Goal: Task Accomplishment & Management: Use online tool/utility

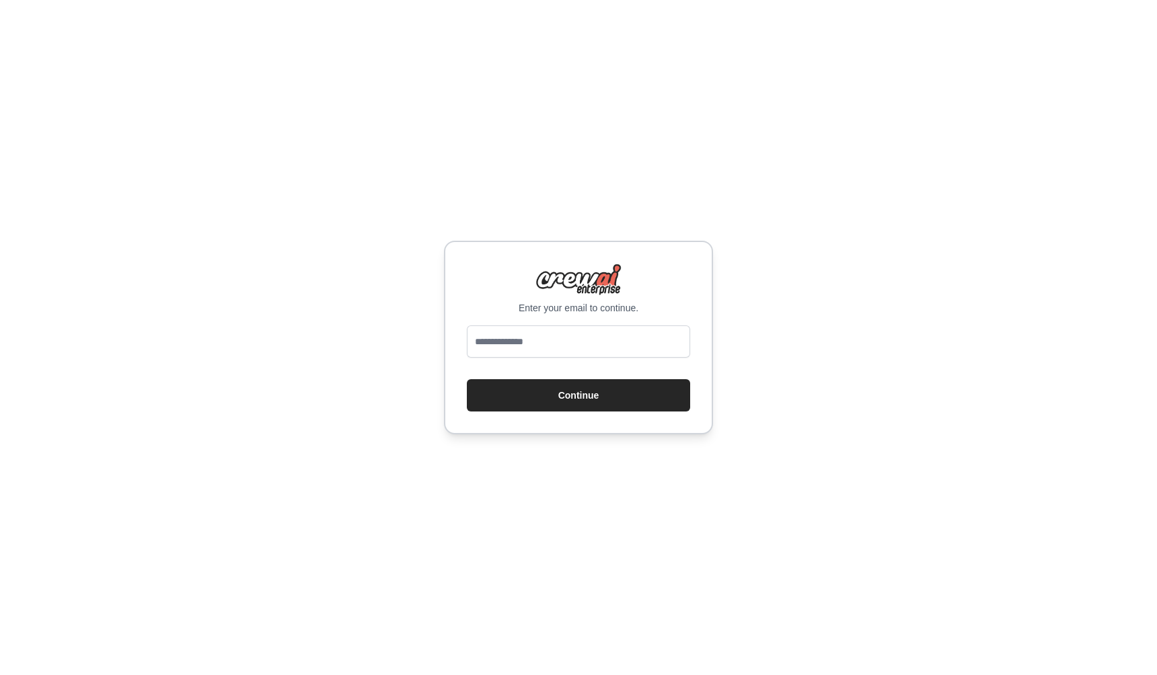
click at [538, 372] on form "Continue" at bounding box center [578, 368] width 223 height 86
click at [533, 346] on input "email" at bounding box center [578, 341] width 223 height 32
type input "**********"
click at [467, 379] on button "Continue" at bounding box center [578, 395] width 223 height 32
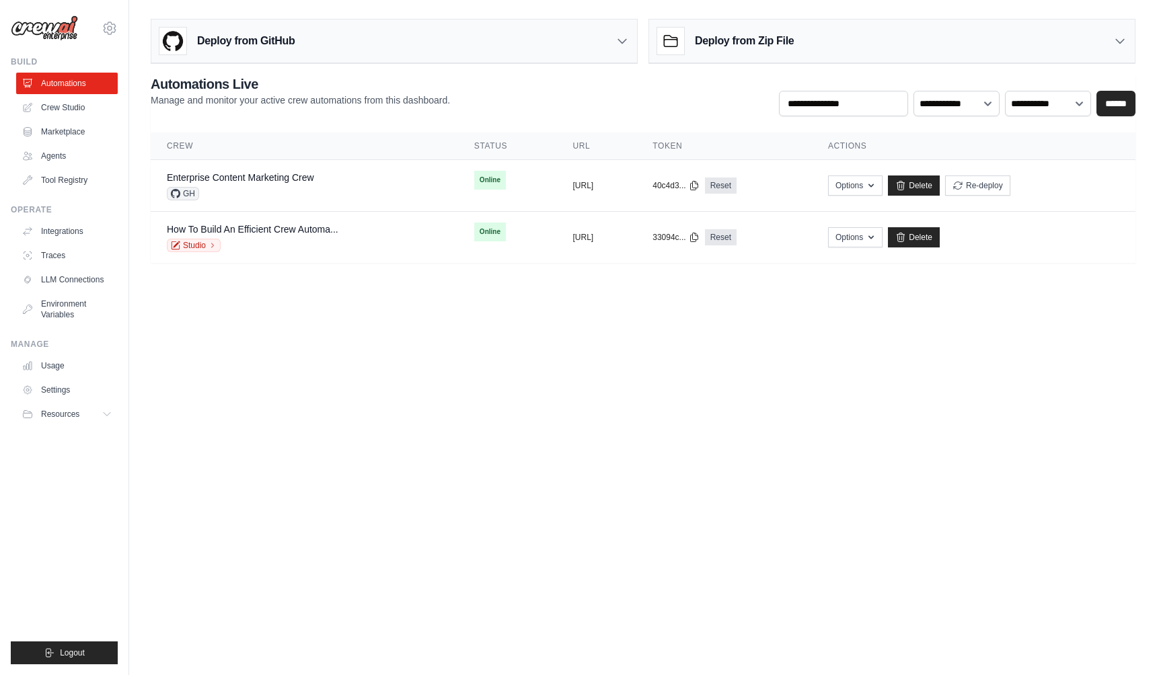
click at [826, 360] on body "[EMAIL_ADDRESS][DOMAIN_NAME] Settings Build Automations Crew Studio" at bounding box center [578, 337] width 1157 height 675
click at [882, 185] on button "Options" at bounding box center [855, 185] width 54 height 20
click at [666, 388] on body "[EMAIL_ADDRESS][DOMAIN_NAME] Settings Build Automations Crew Studio" at bounding box center [578, 337] width 1157 height 675
click at [227, 173] on link "Enterprise Content Marketing Crew" at bounding box center [240, 177] width 147 height 11
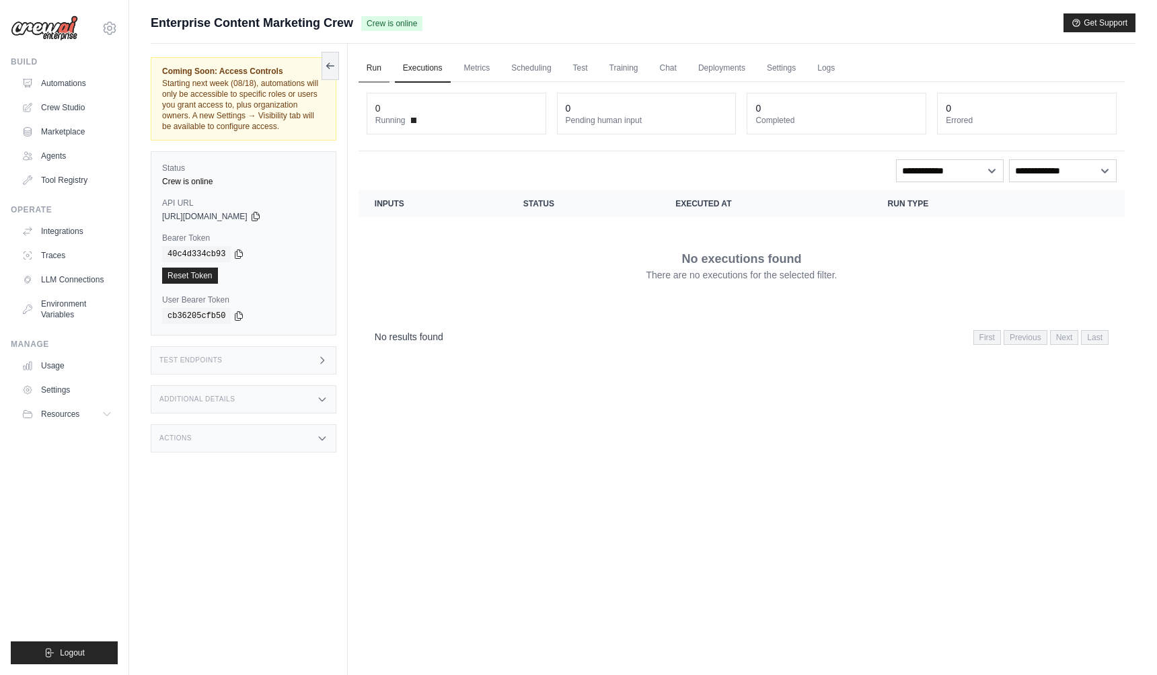
click at [369, 60] on link "Run" at bounding box center [373, 68] width 31 height 28
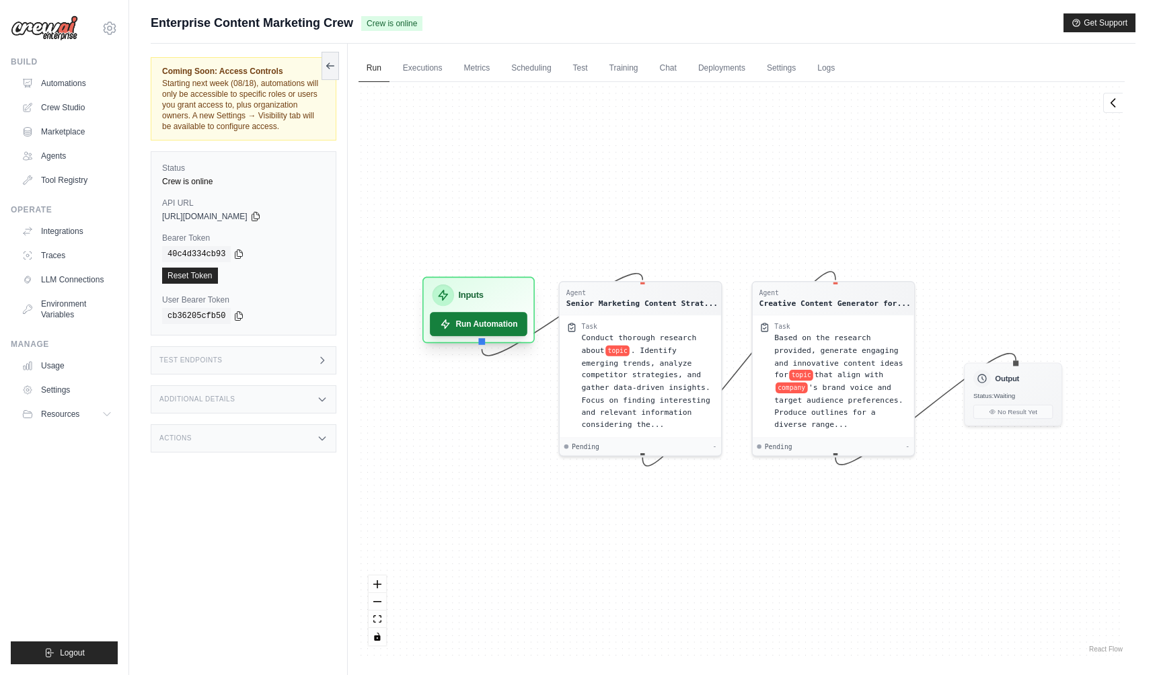
click at [498, 321] on button "Run Automation" at bounding box center [479, 324] width 98 height 24
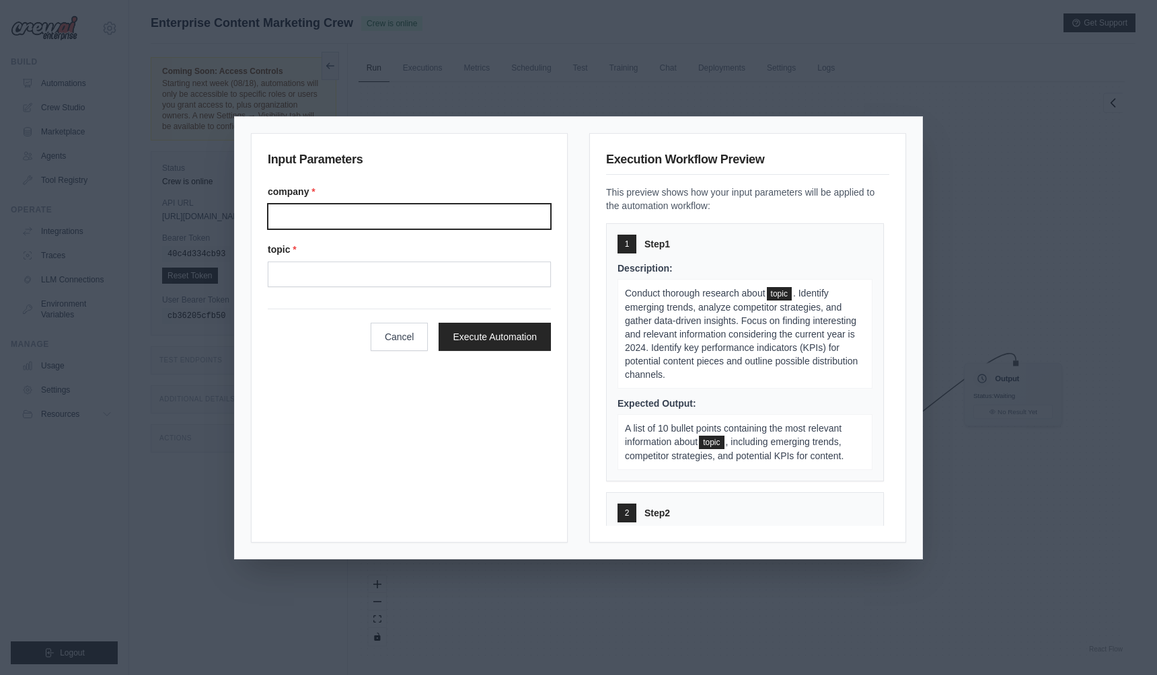
click at [459, 210] on input "Company" at bounding box center [409, 217] width 283 height 26
click at [637, 37] on div "Input Parameters company * topic * Cancel Execute Automation Execution Workflow…" at bounding box center [578, 337] width 1157 height 675
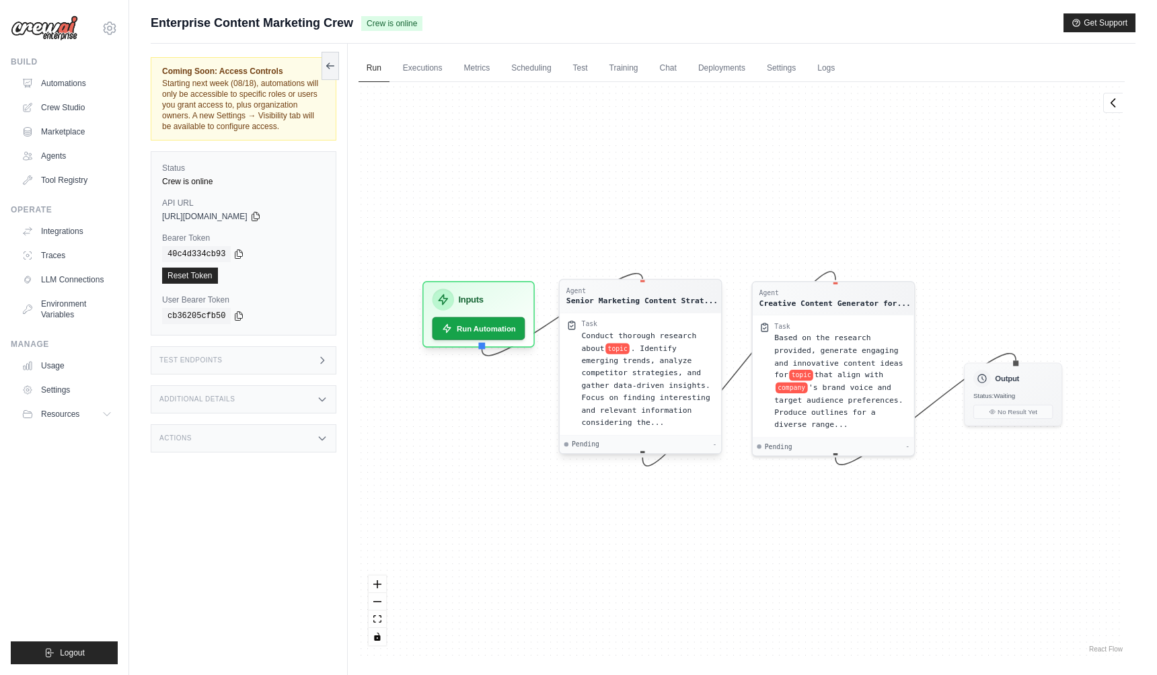
click at [691, 399] on span ". Identify emerging trends, analyze competitor strategies, and gather data-driv…" at bounding box center [645, 385] width 128 height 83
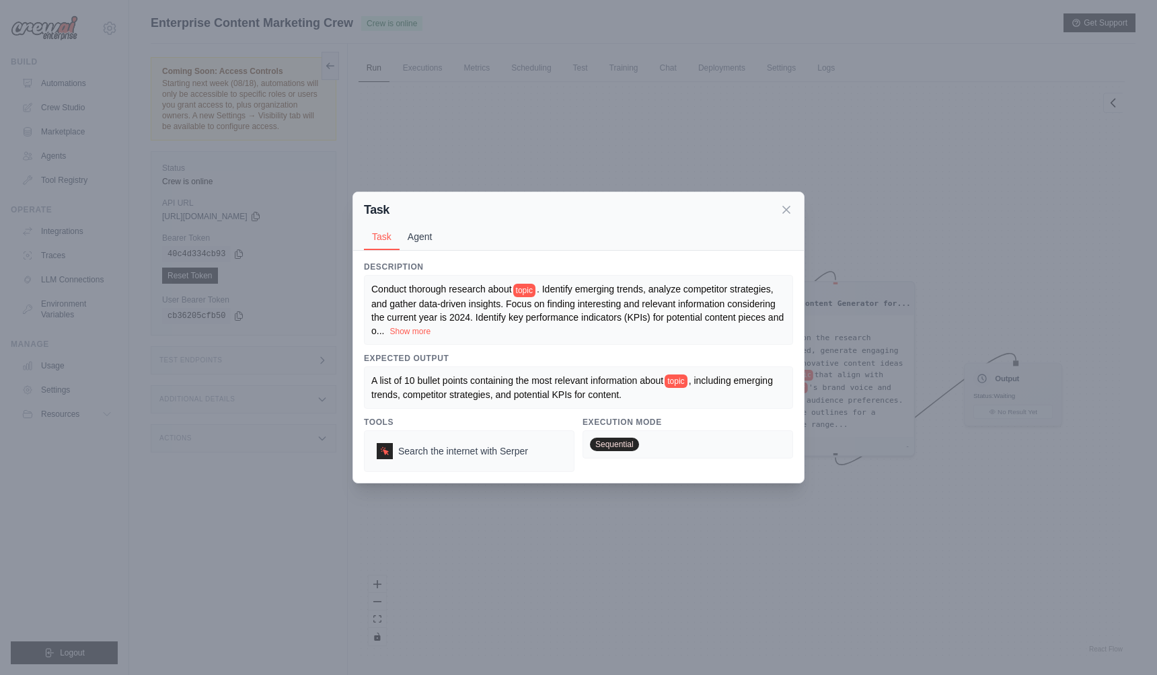
click at [418, 235] on button "Agent" at bounding box center [419, 237] width 41 height 26
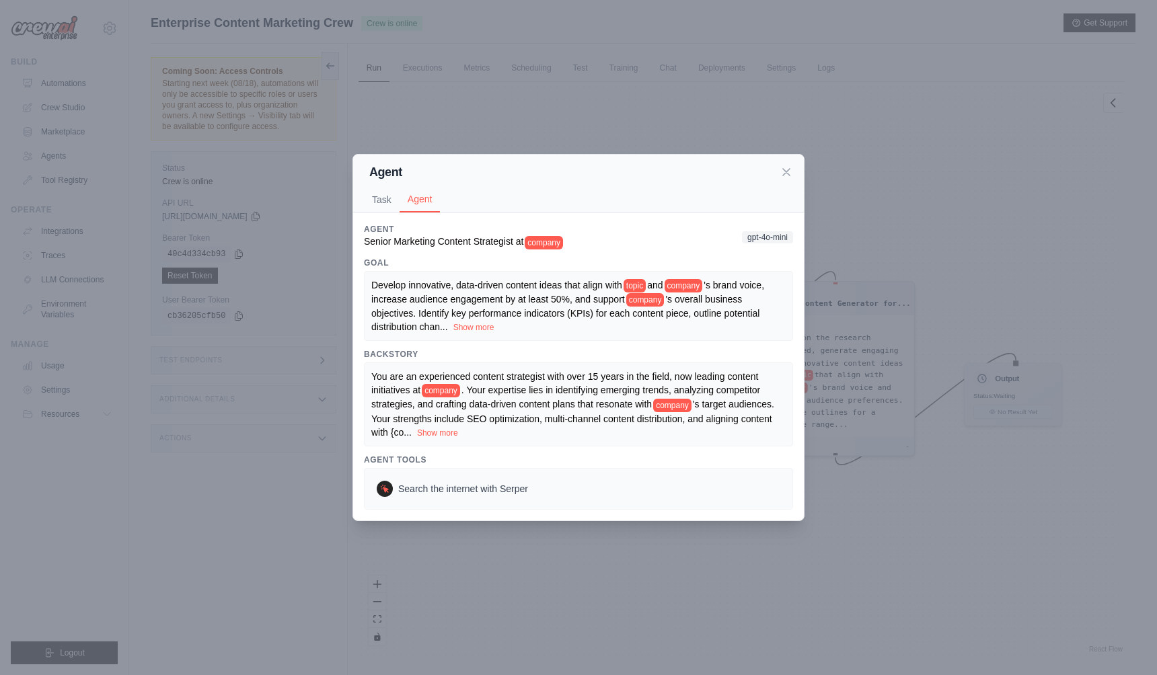
click at [547, 247] on span "company" at bounding box center [544, 242] width 38 height 13
click at [384, 204] on button "Task" at bounding box center [382, 199] width 36 height 26
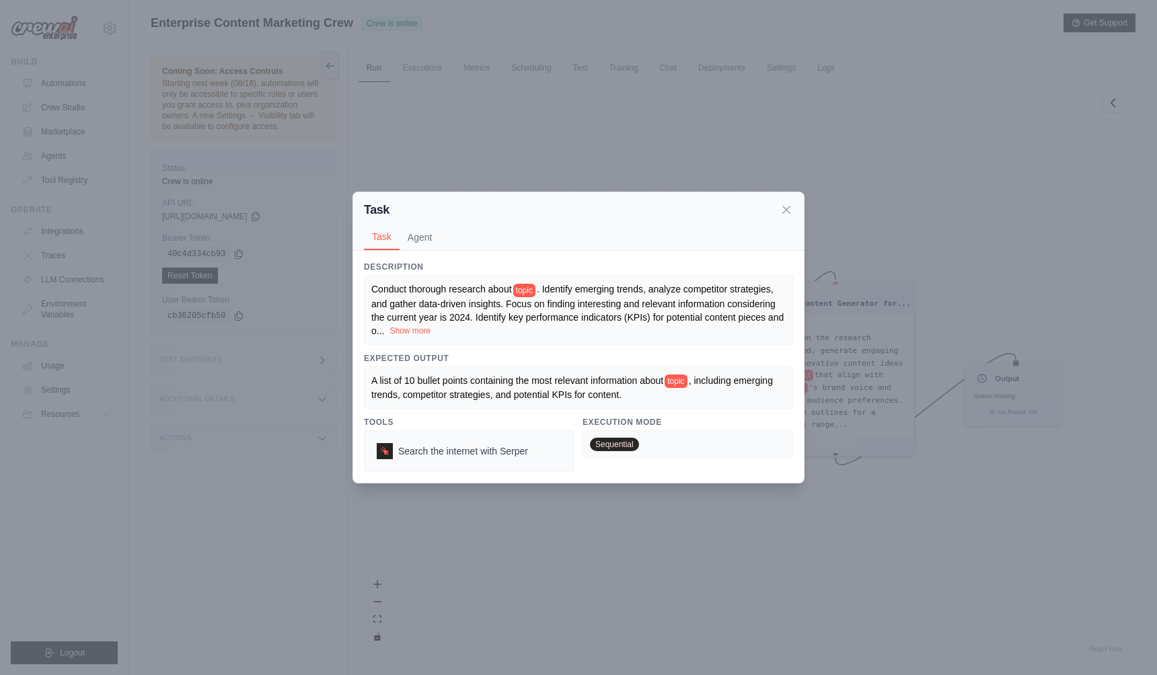
click at [411, 327] on button "Show more" at bounding box center [409, 330] width 41 height 11
click at [529, 284] on span "topic" at bounding box center [524, 290] width 22 height 13
click at [664, 120] on div "Task Task Agent Description Conduct thorough research about topic . Identify em…" at bounding box center [578, 337] width 1157 height 675
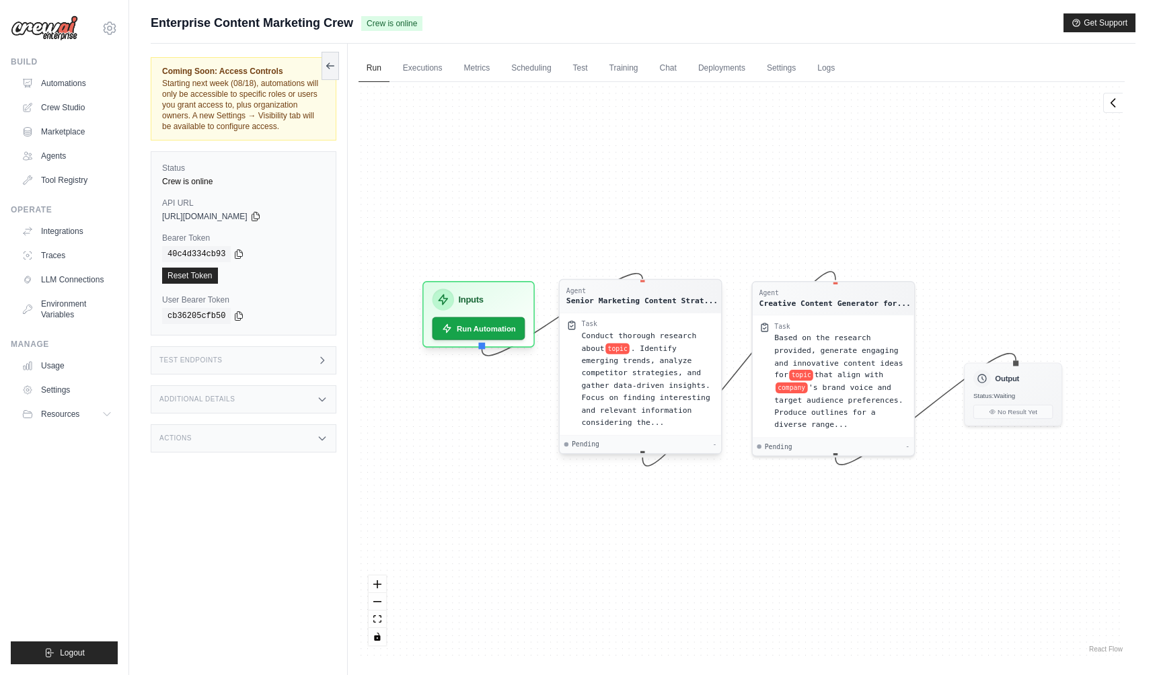
click at [619, 297] on div "Senior Marketing Content Strat..." at bounding box center [641, 300] width 151 height 11
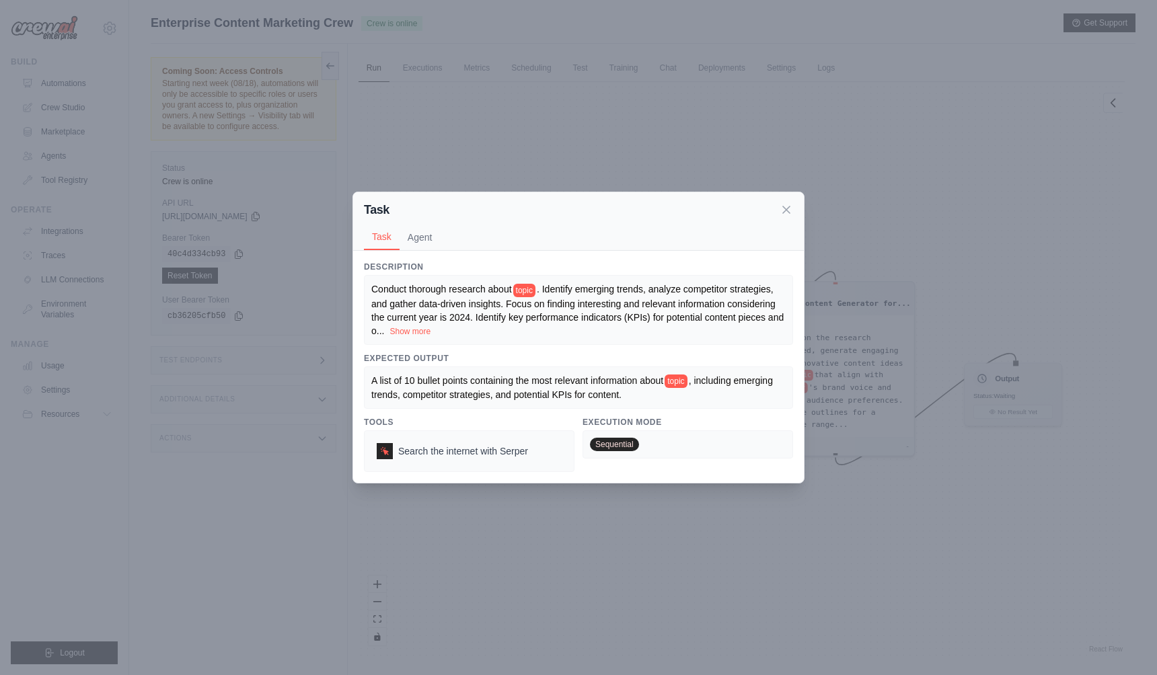
click at [773, 149] on div "Task Task Agent Description Conduct thorough research about topic . Identify em…" at bounding box center [578, 337] width 1157 height 675
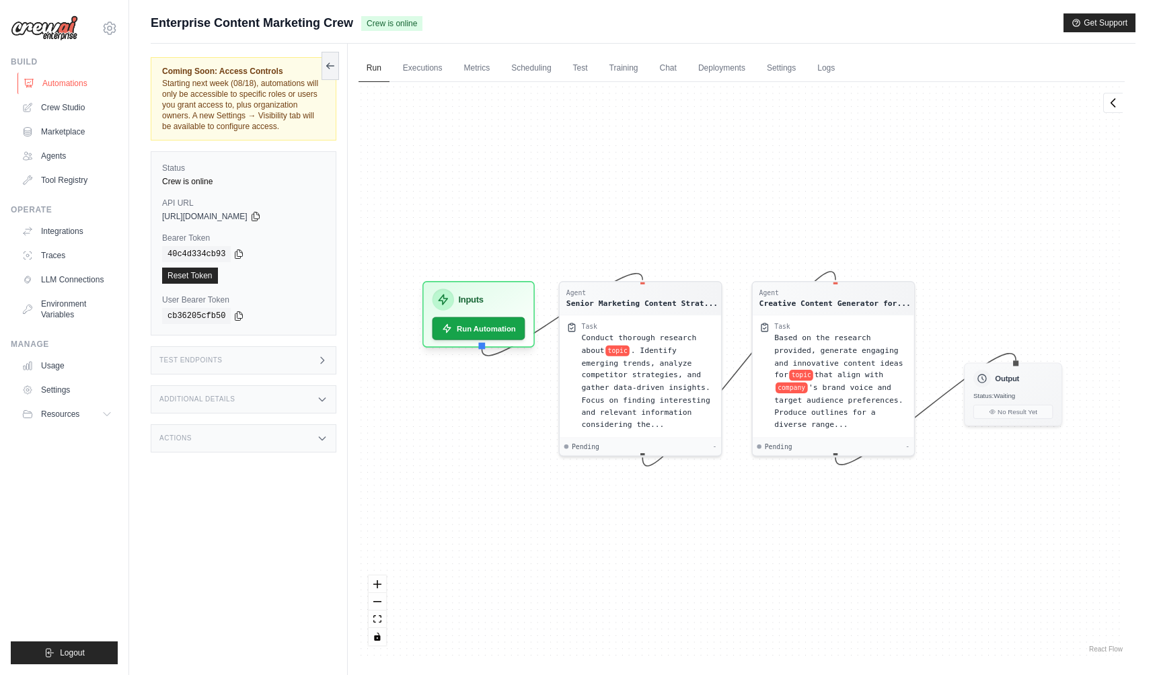
click at [48, 85] on link "Automations" at bounding box center [68, 84] width 102 height 22
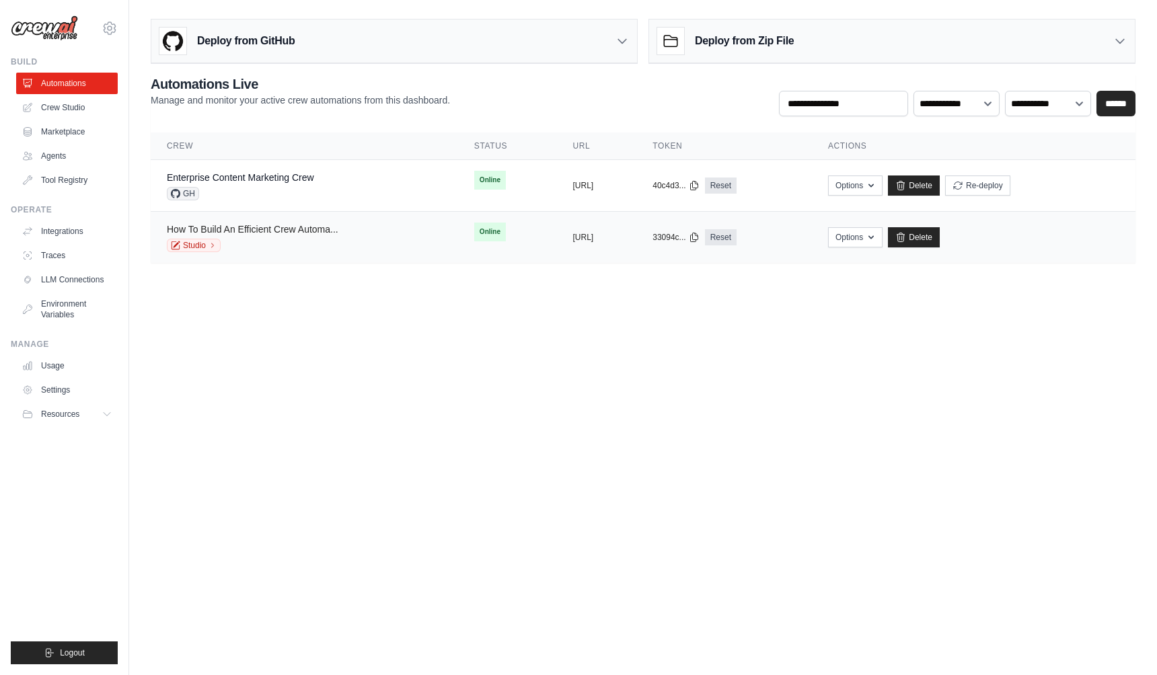
click at [266, 231] on link "How To Build An Efficient Crew Automa..." at bounding box center [252, 229] width 171 height 11
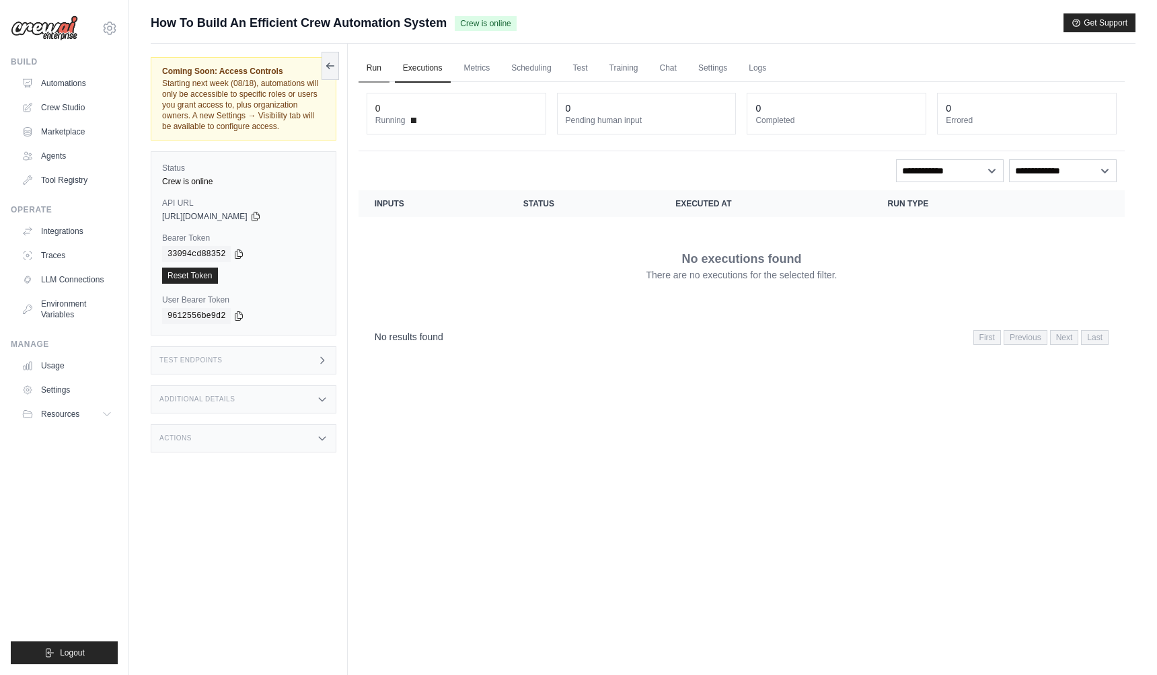
click at [376, 69] on link "Run" at bounding box center [373, 68] width 31 height 28
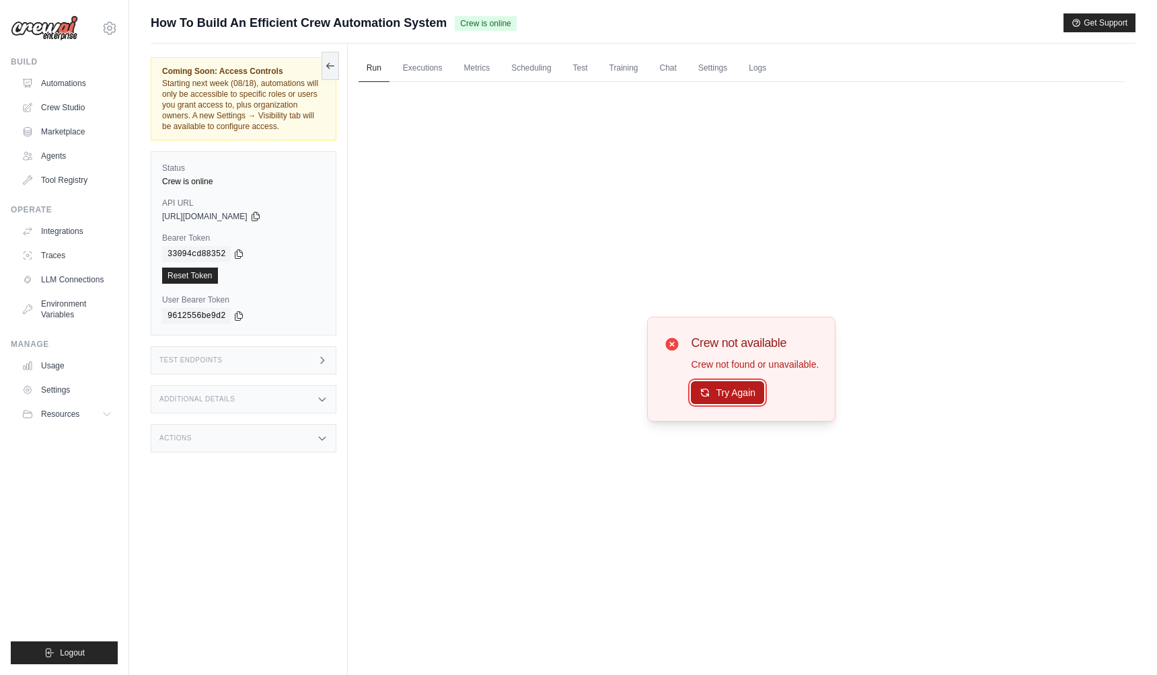
click at [737, 391] on button "Try Again" at bounding box center [727, 392] width 73 height 23
click at [69, 157] on link "Agents" at bounding box center [68, 156] width 102 height 22
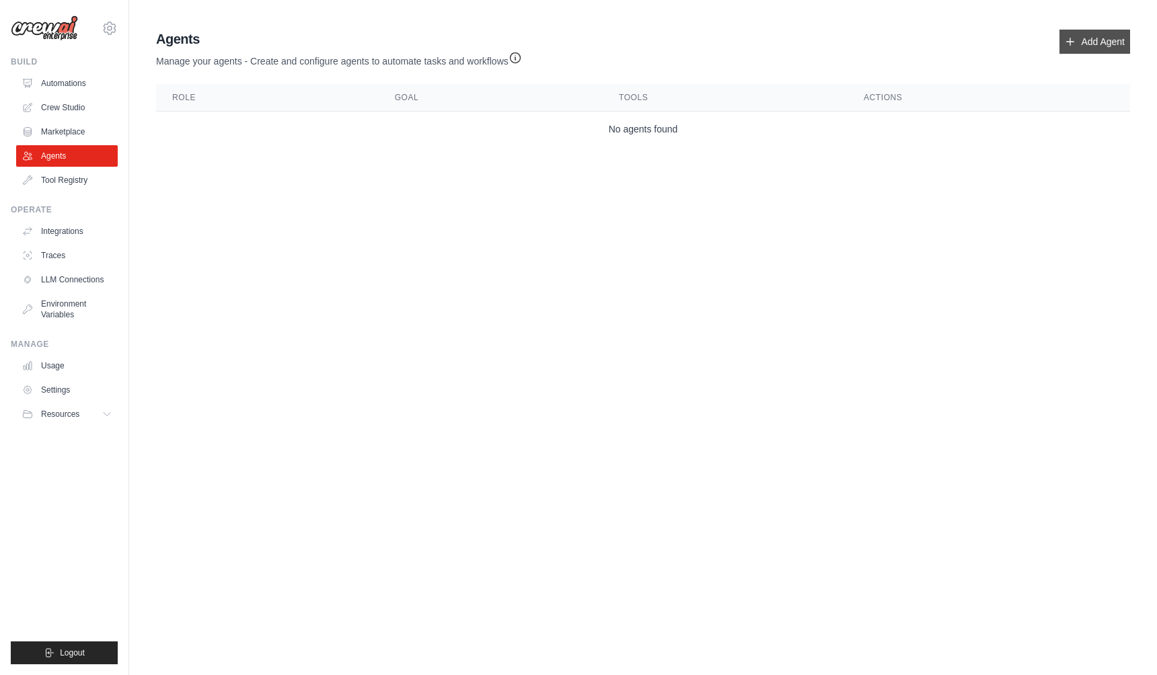
click at [1097, 37] on link "Add Agent" at bounding box center [1094, 42] width 71 height 24
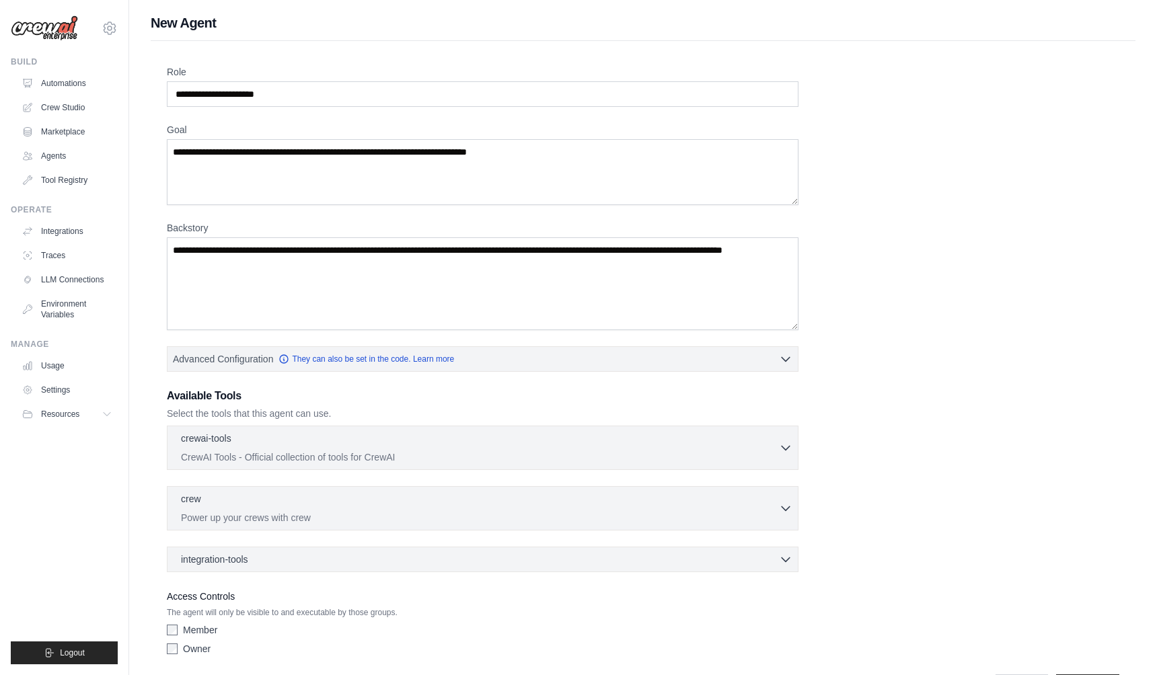
scroll to position [46, 0]
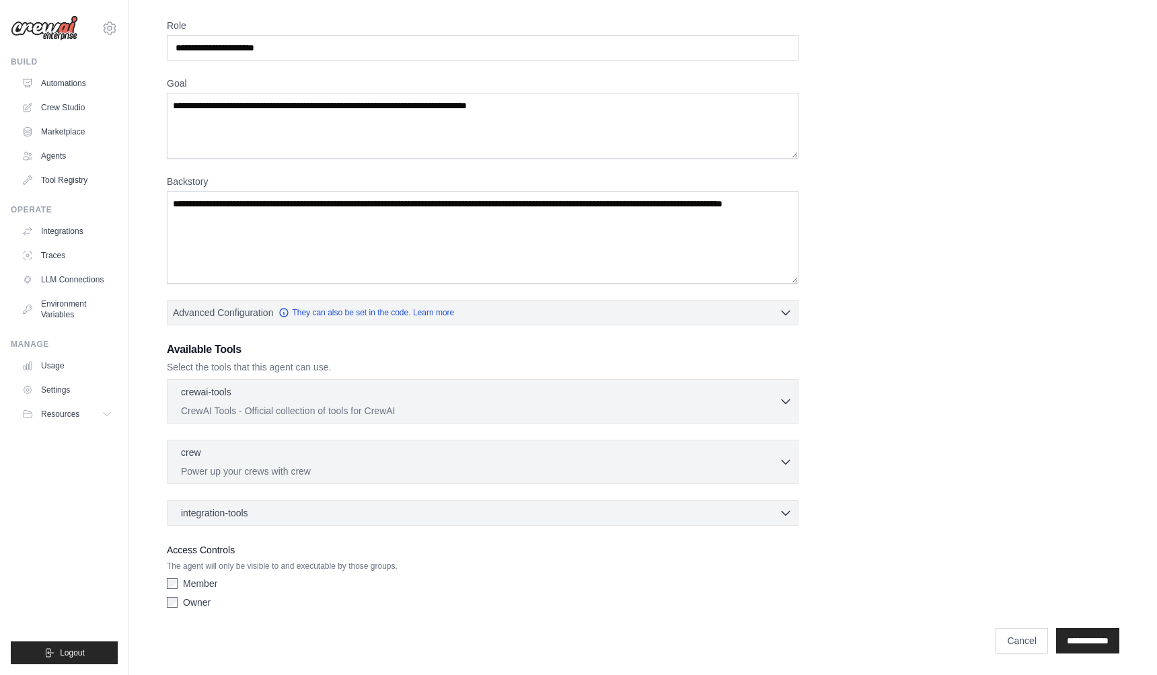
click at [169, 608] on div "Owner" at bounding box center [482, 602] width 631 height 13
click at [1089, 646] on input "**********" at bounding box center [1087, 641] width 63 height 26
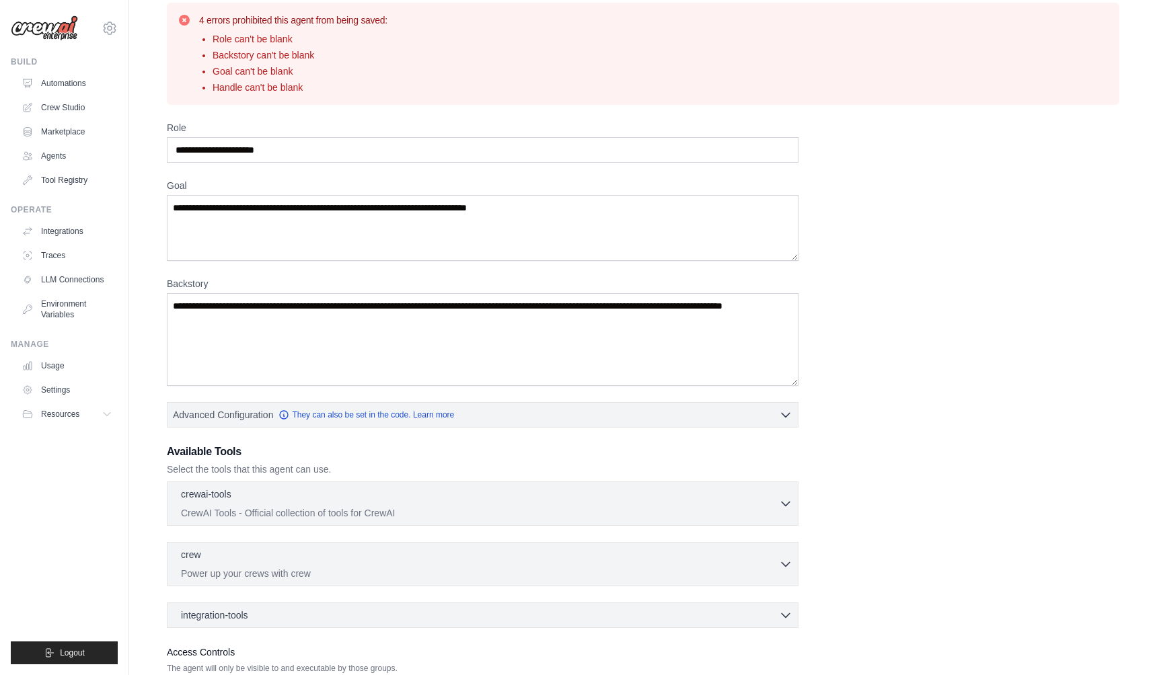
scroll to position [0, 0]
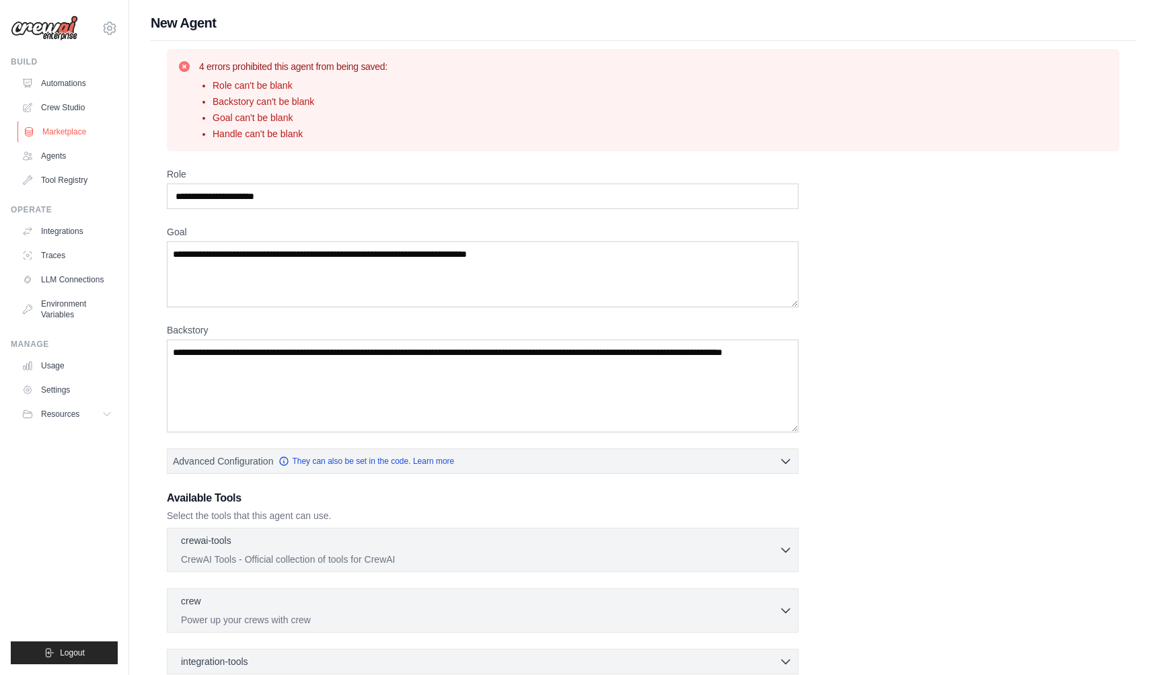
click at [68, 121] on link "Marketplace" at bounding box center [68, 132] width 102 height 22
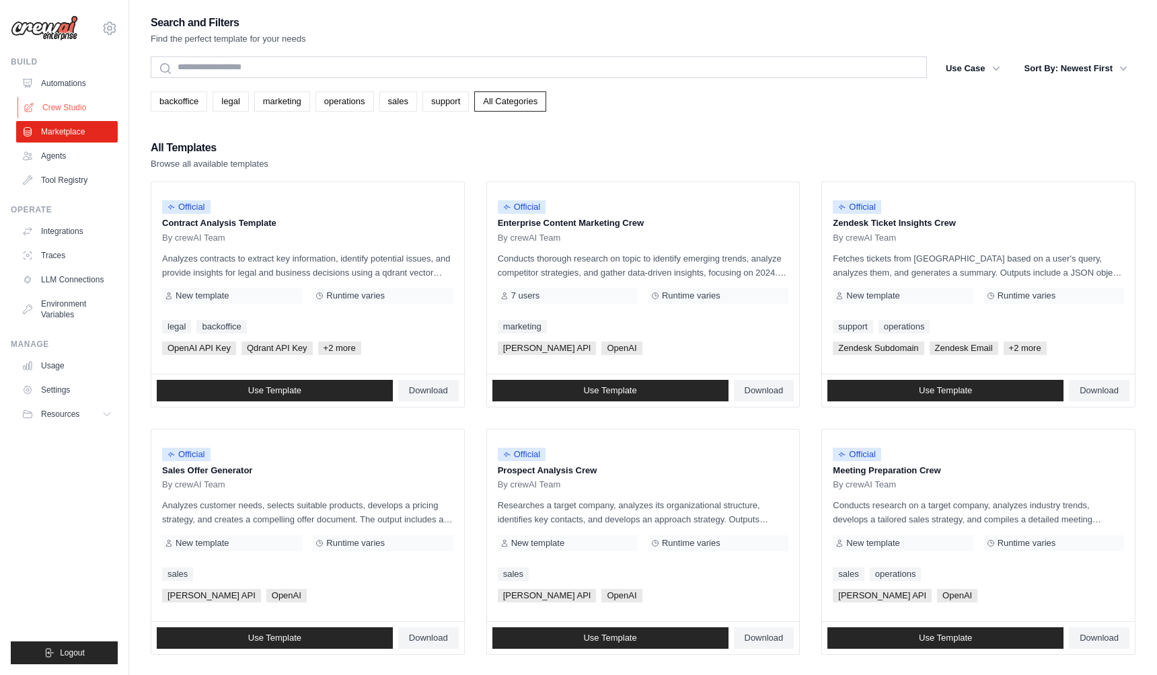
click at [75, 113] on link "Crew Studio" at bounding box center [68, 108] width 102 height 22
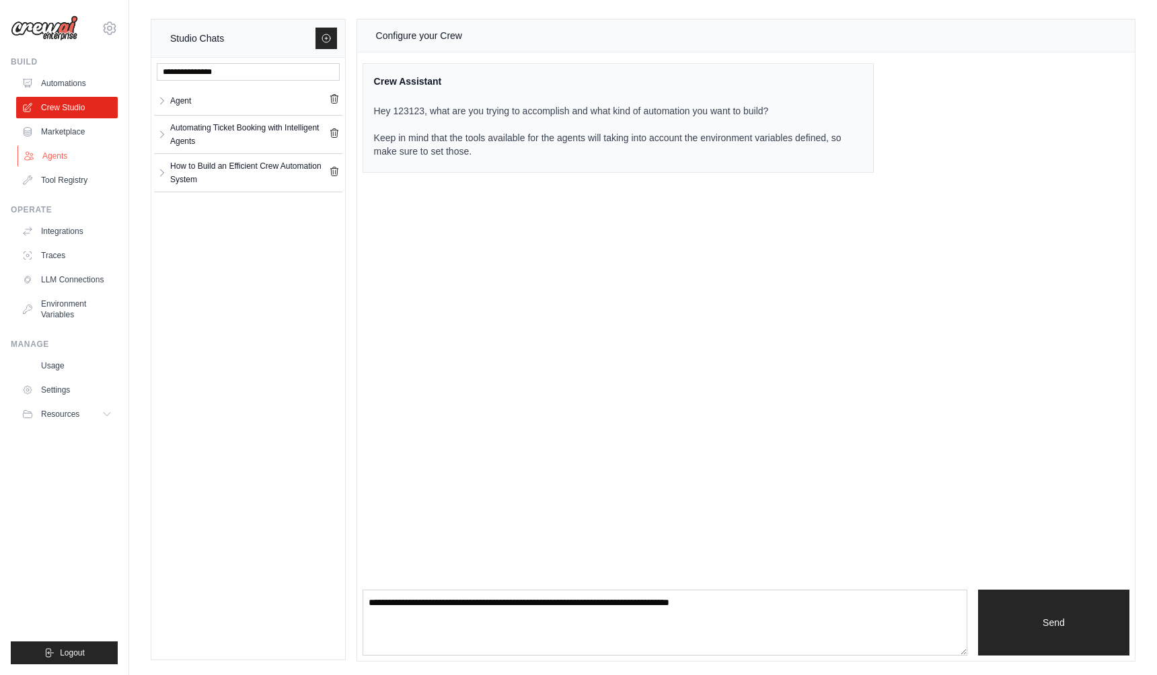
click at [49, 153] on link "Agents" at bounding box center [68, 156] width 102 height 22
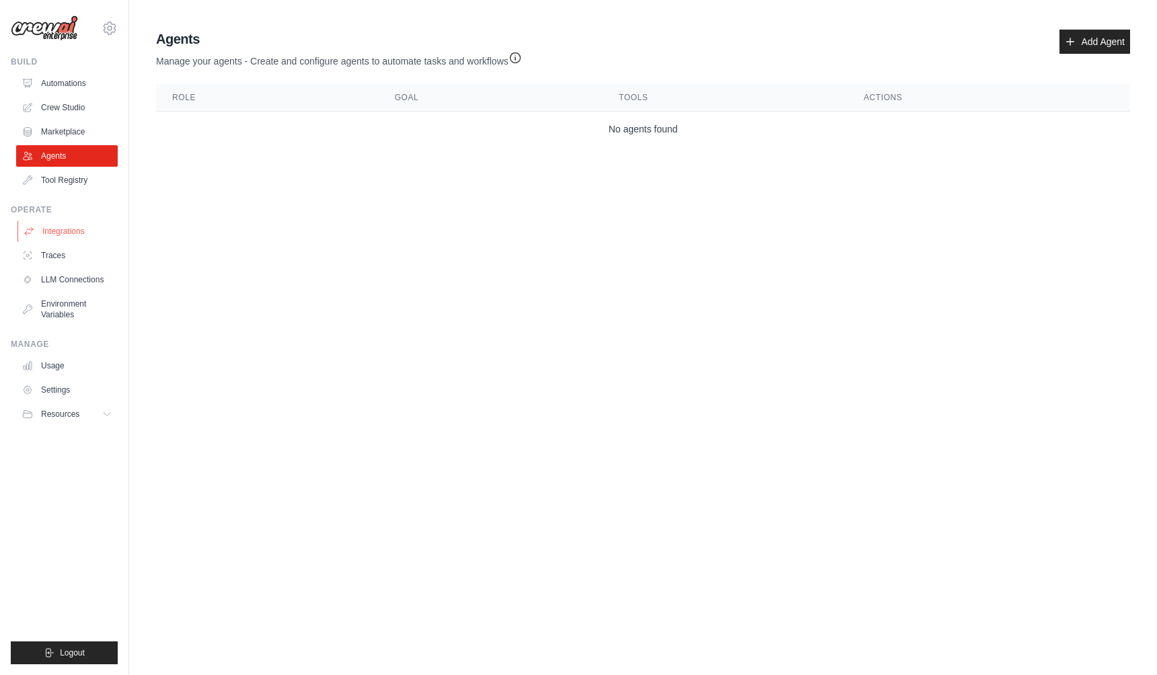
click at [89, 234] on link "Integrations" at bounding box center [68, 232] width 102 height 22
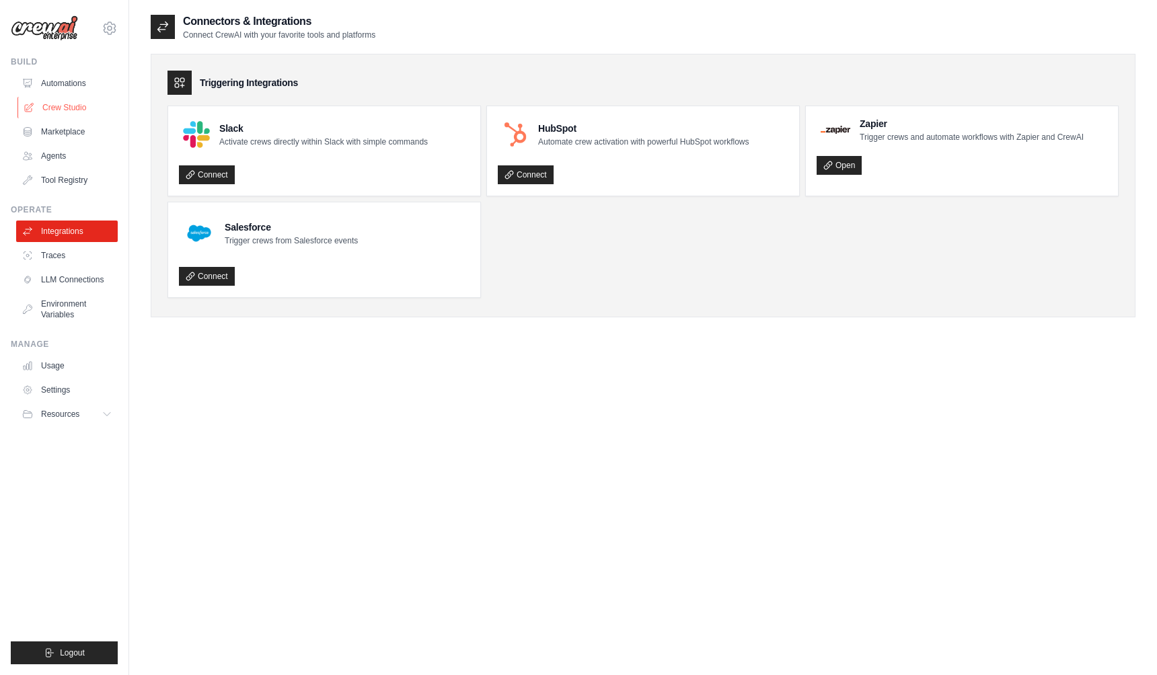
click at [82, 102] on link "Crew Studio" at bounding box center [68, 108] width 102 height 22
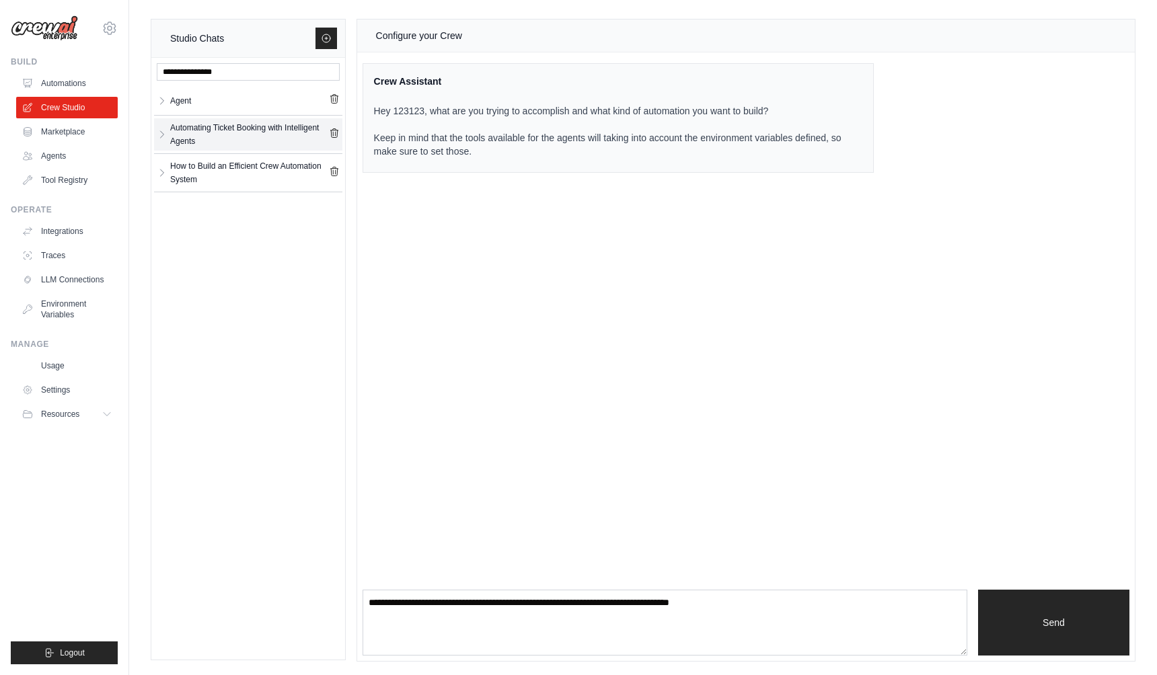
click at [275, 126] on div "Automating Ticket Booking with Intelligent Agents" at bounding box center [249, 134] width 159 height 27
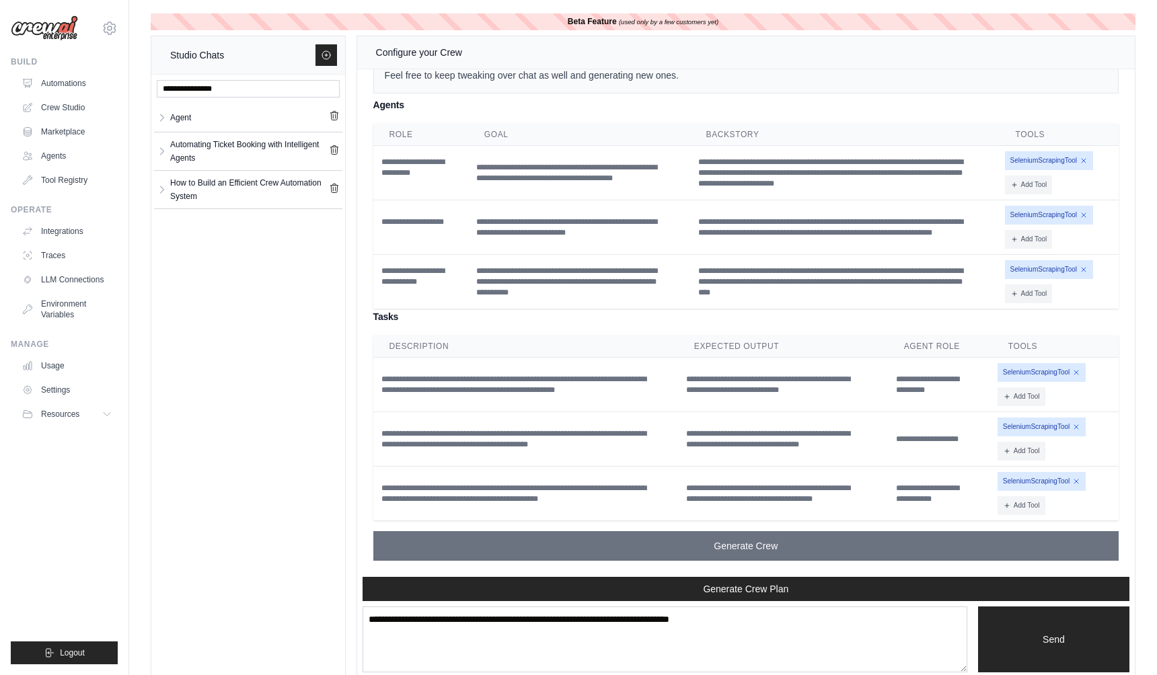
scroll to position [16, 0]
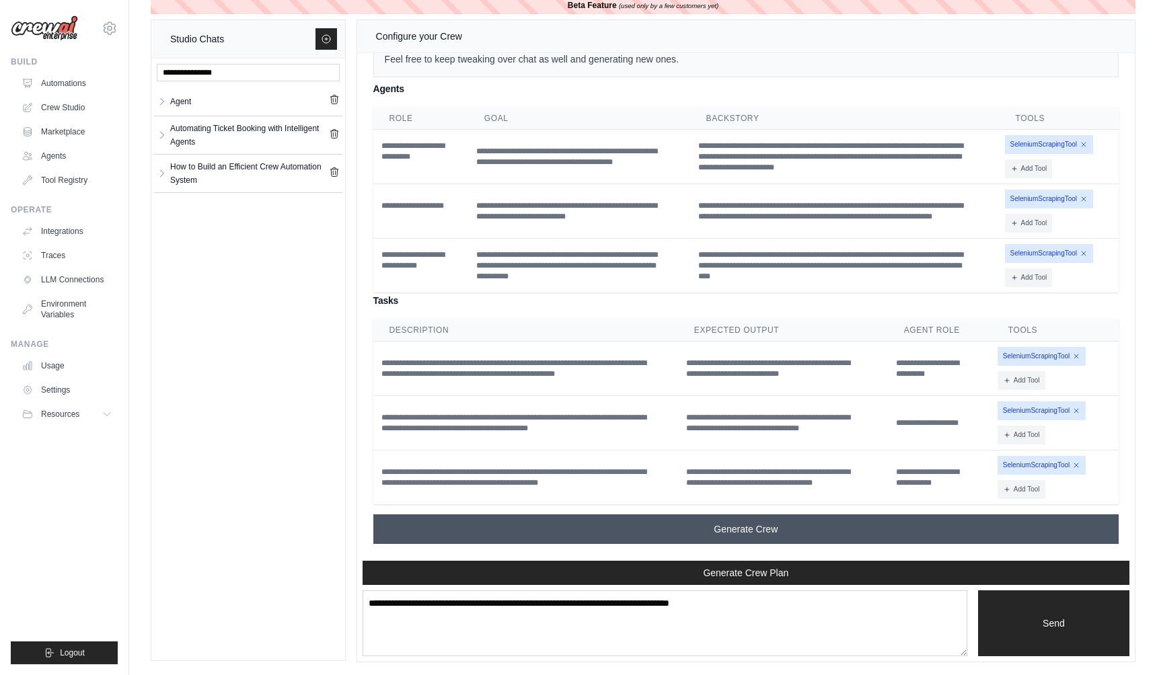
click at [774, 520] on button "Generate Crew" at bounding box center [745, 529] width 745 height 30
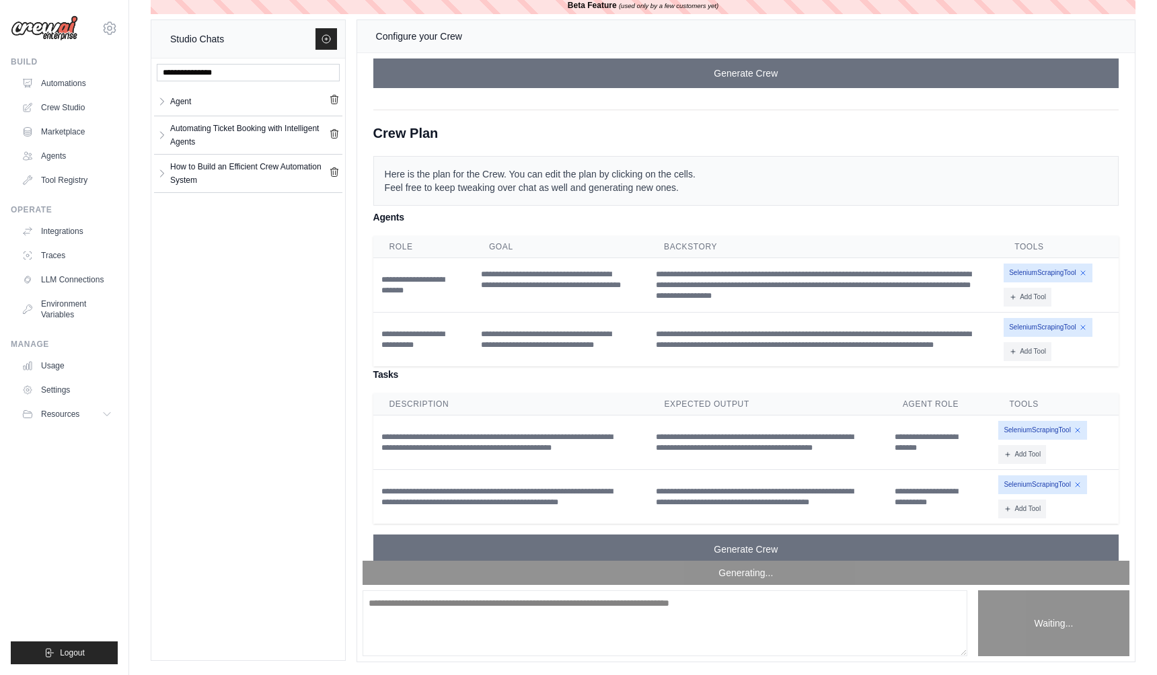
scroll to position [1459, 0]
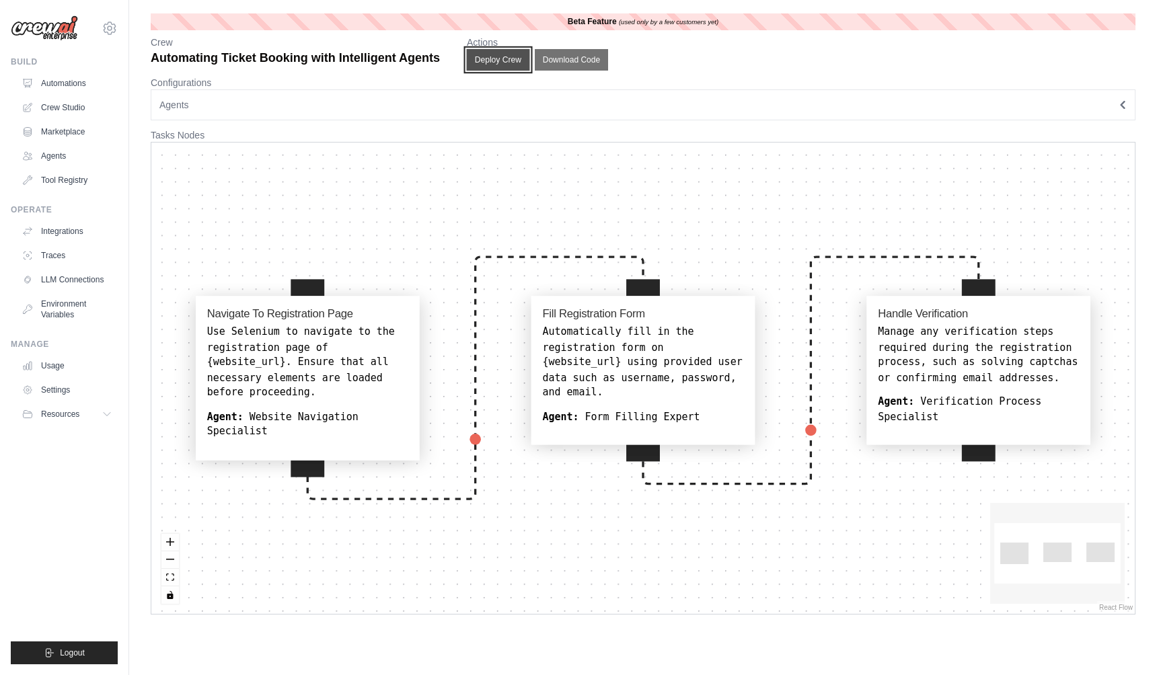
click at [504, 65] on button "Deploy Crew" at bounding box center [498, 60] width 63 height 22
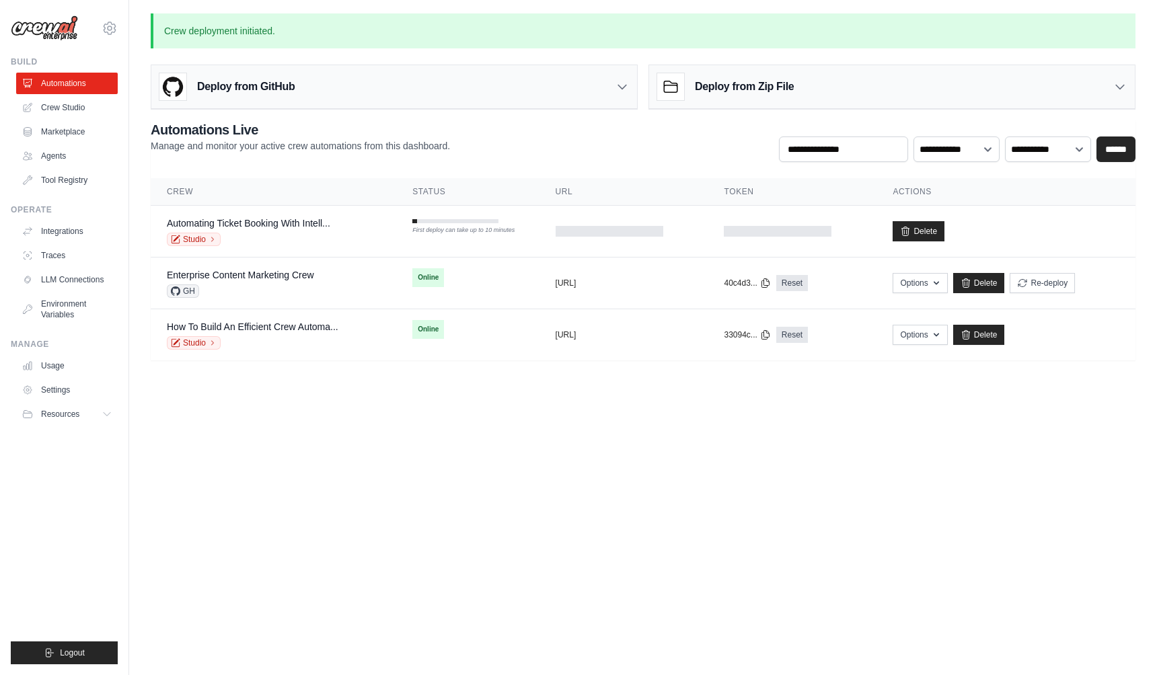
click at [327, 436] on body "[EMAIL_ADDRESS][DOMAIN_NAME] Settings Build Automations Crew Studio" at bounding box center [578, 337] width 1157 height 675
click at [288, 274] on link "Enterprise Content Marketing Crew" at bounding box center [240, 275] width 147 height 11
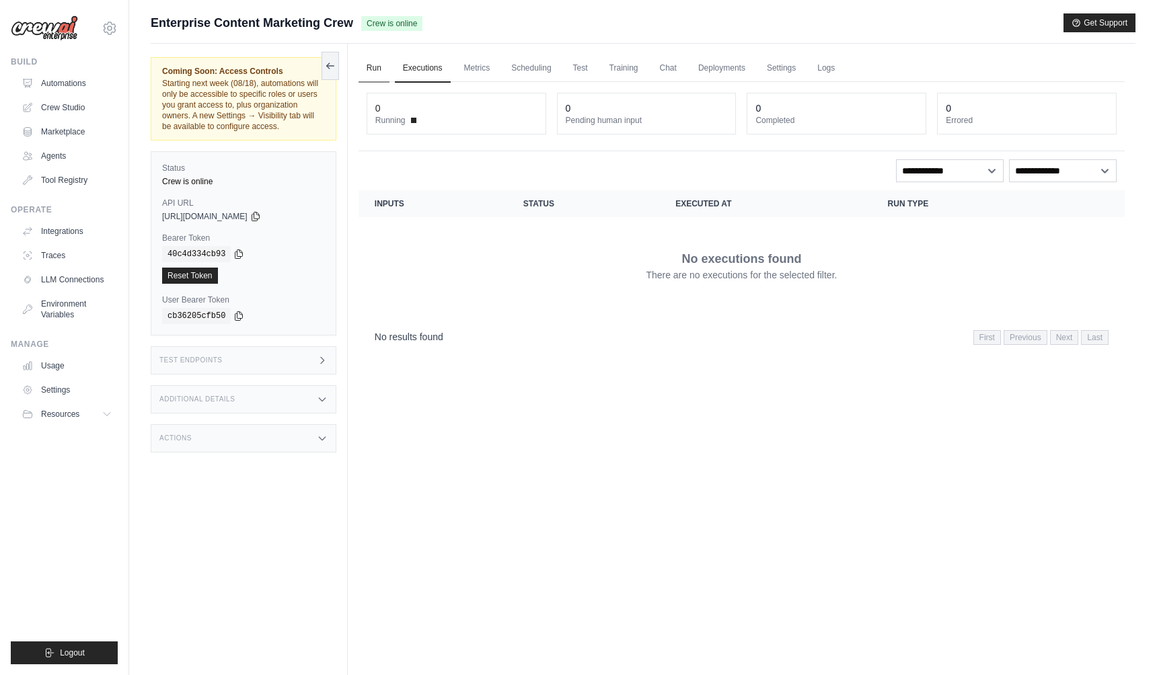
click at [381, 71] on link "Run" at bounding box center [373, 68] width 31 height 28
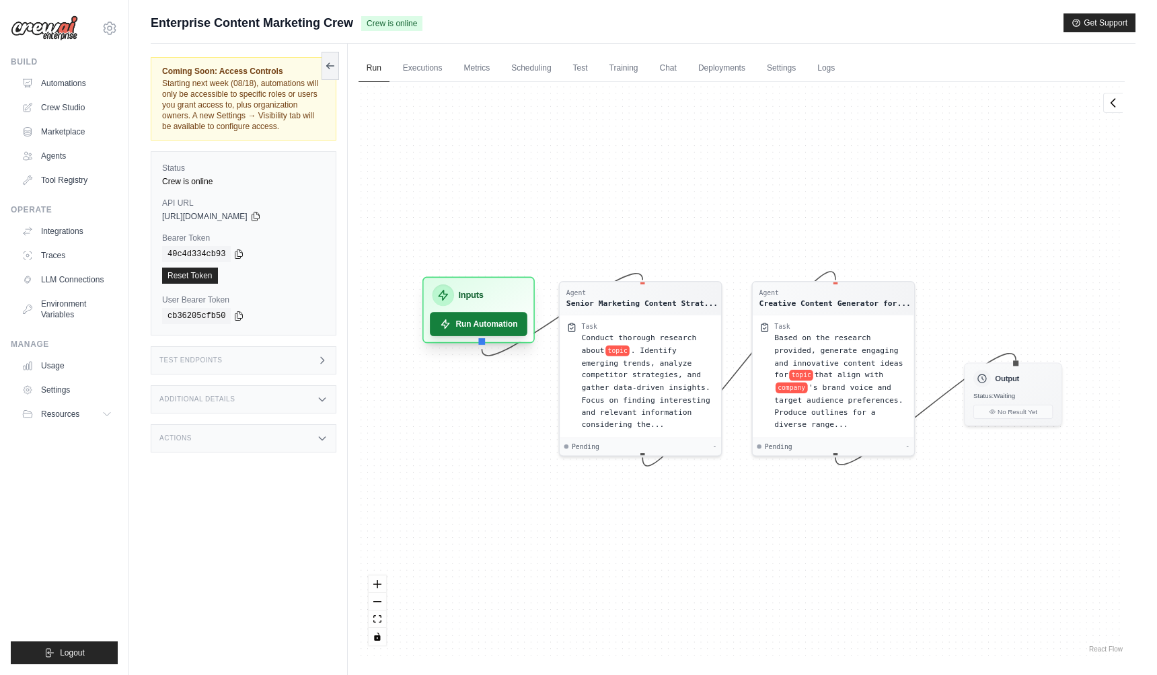
click at [485, 329] on button "Run Automation" at bounding box center [479, 324] width 98 height 24
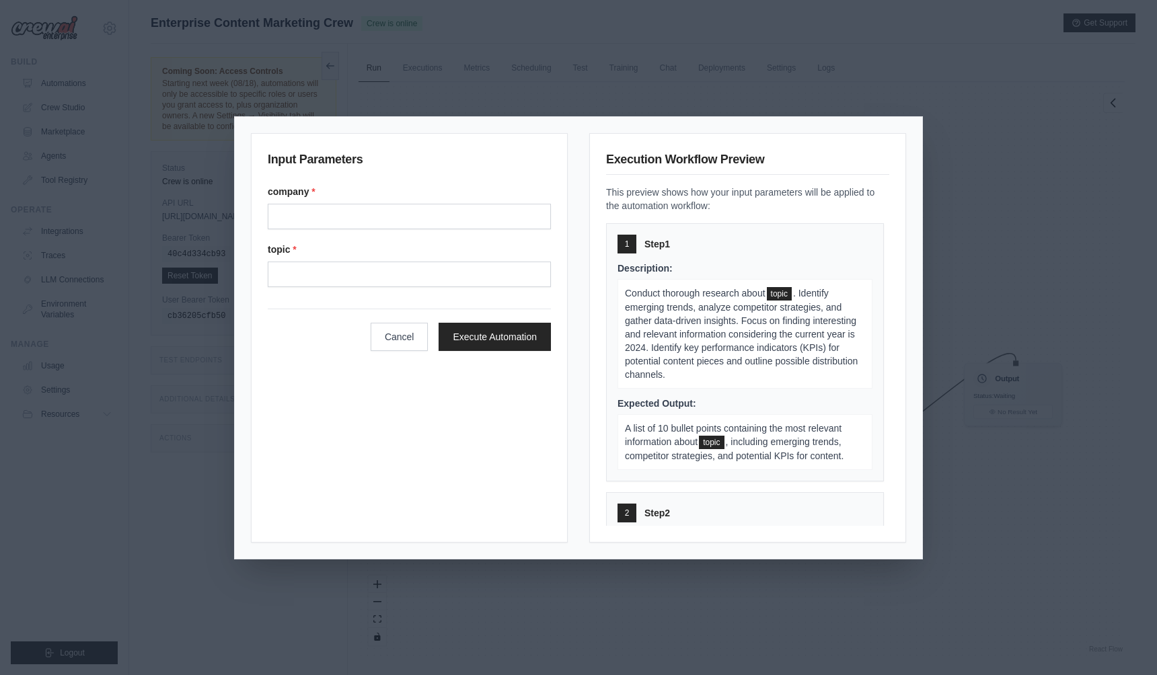
click at [640, 84] on div "Input Parameters company * topic * Cancel Execute Automation Execution Workflow…" at bounding box center [578, 337] width 1157 height 675
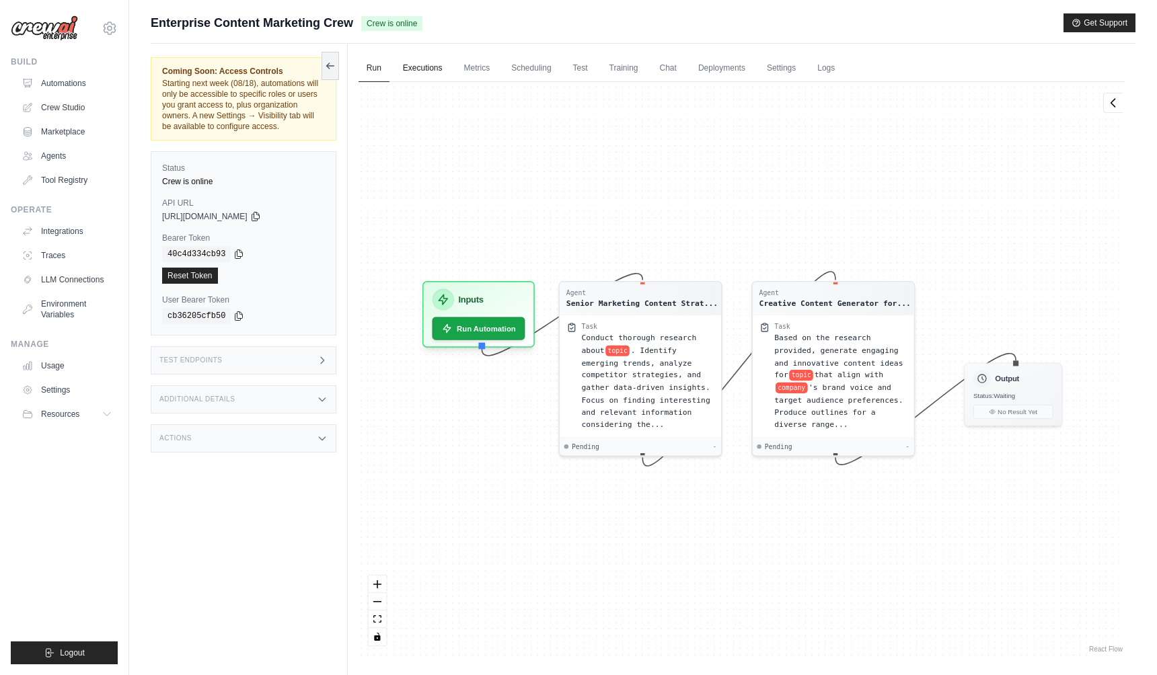
click at [432, 75] on link "Executions" at bounding box center [423, 68] width 56 height 28
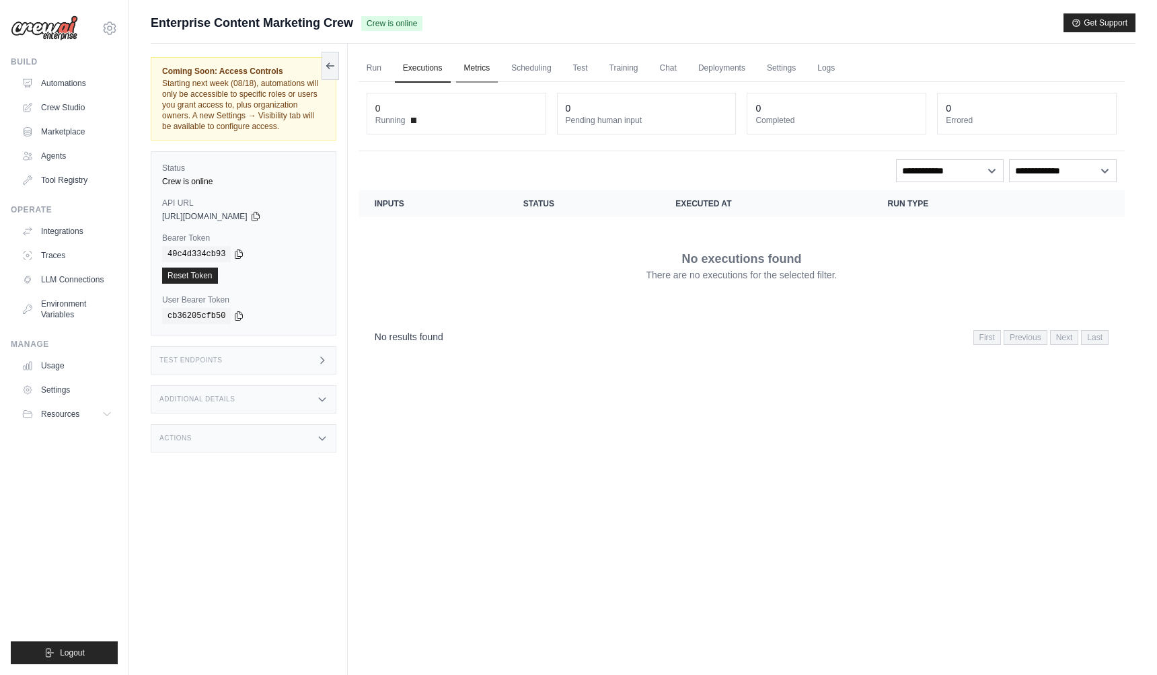
click at [464, 65] on link "Metrics" at bounding box center [477, 68] width 42 height 28
